Goal: Navigation & Orientation: Find specific page/section

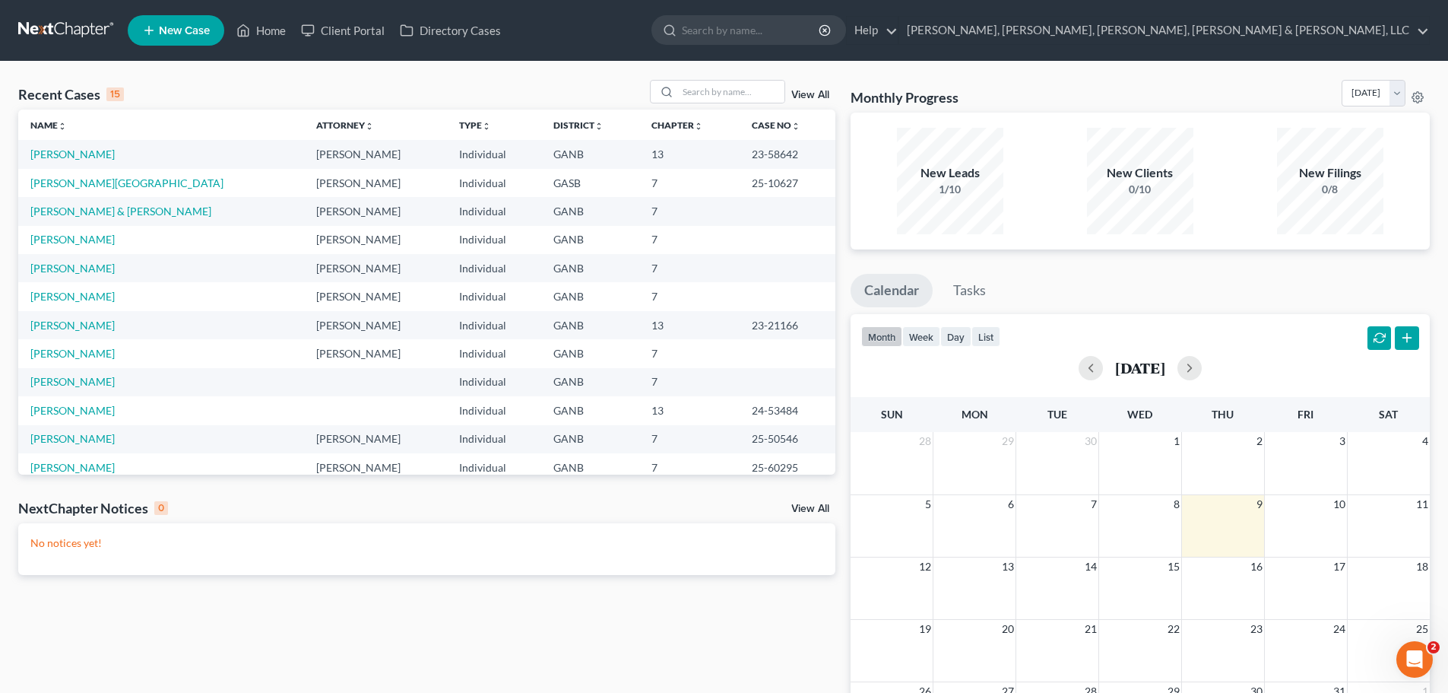
click at [685, 208] on td "7" at bounding box center [689, 211] width 100 height 28
